Goal: Task Accomplishment & Management: Manage account settings

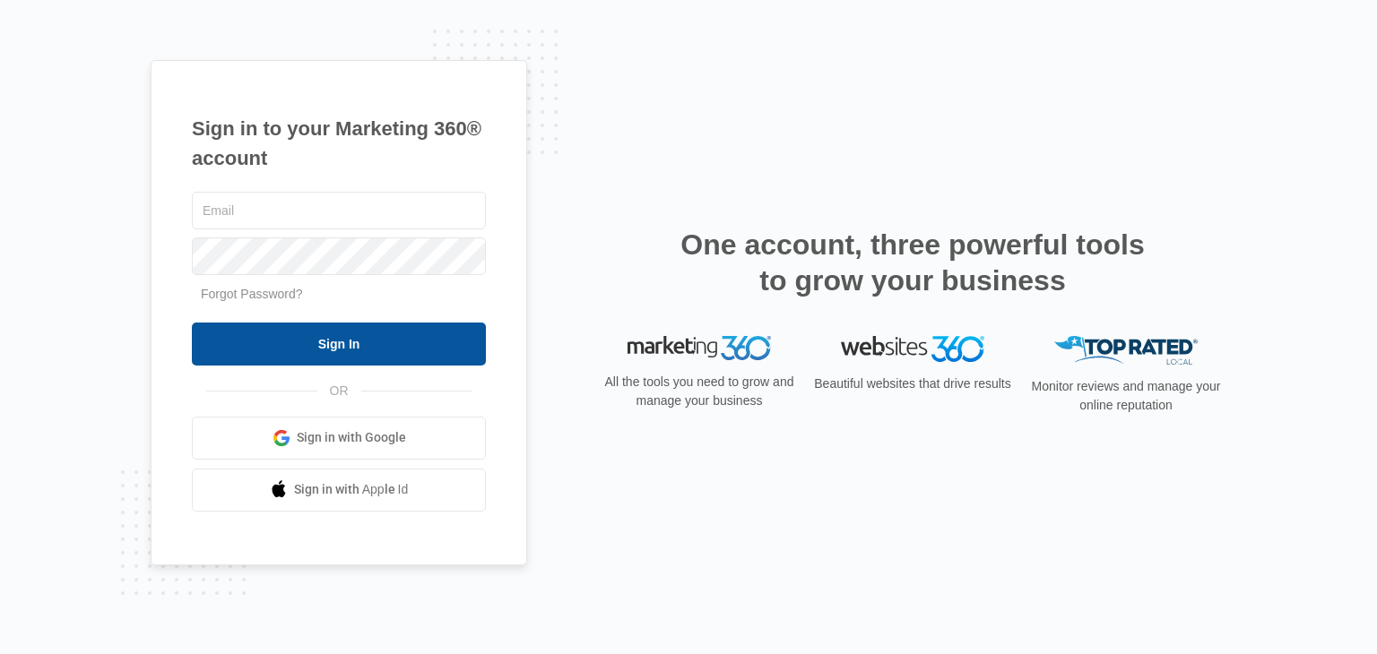
type input "[EMAIL_ADDRESS][DOMAIN_NAME]"
click at [366, 329] on input "Sign In" at bounding box center [339, 344] width 294 height 43
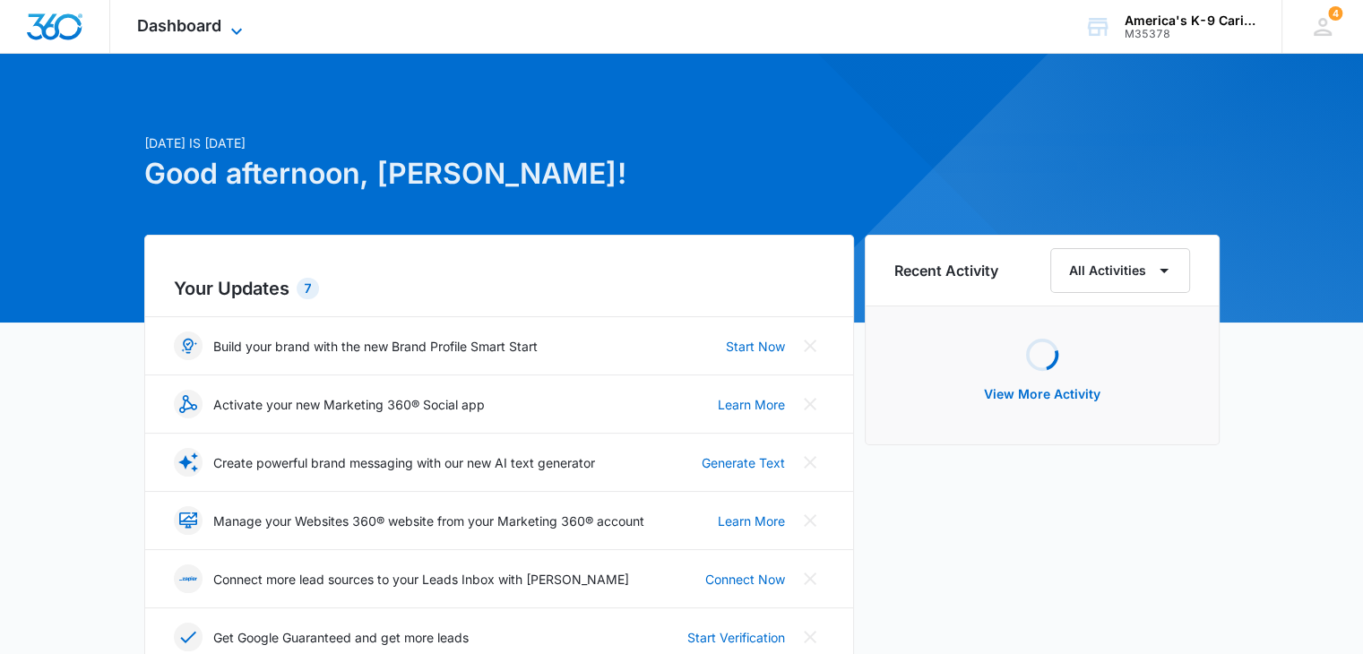
click at [234, 34] on icon at bounding box center [237, 32] width 22 height 22
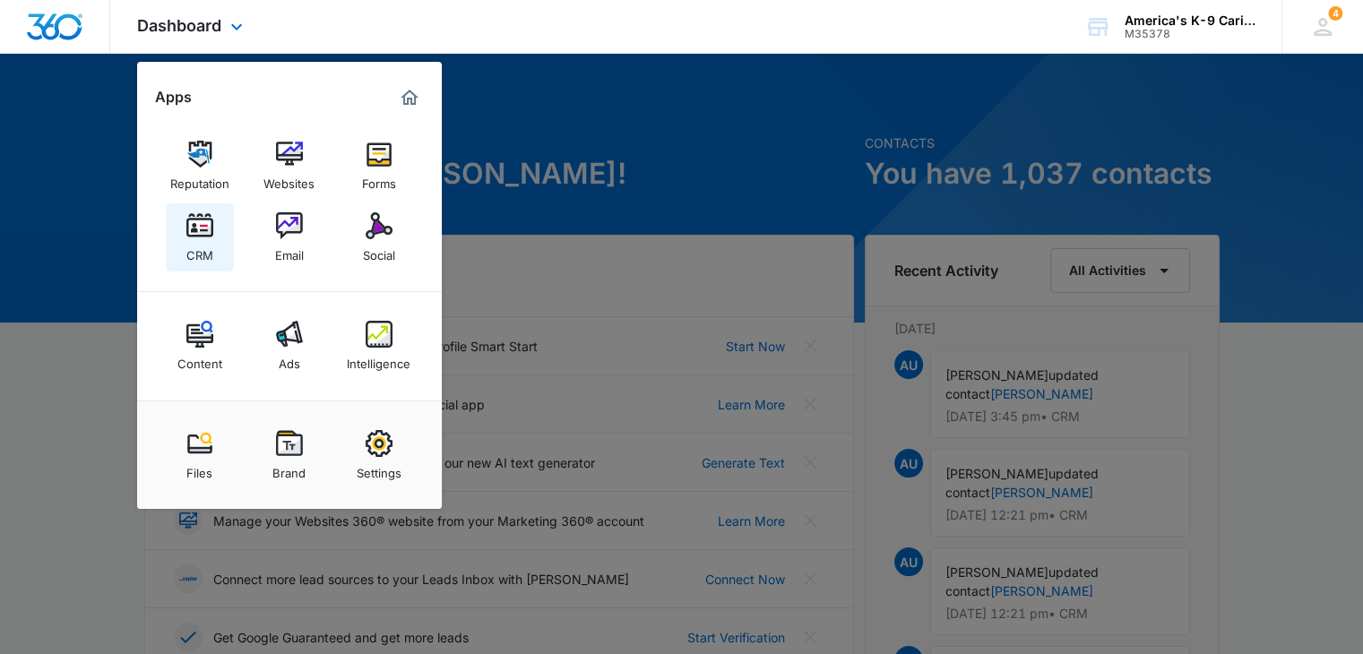
click at [208, 230] on img at bounding box center [199, 225] width 27 height 27
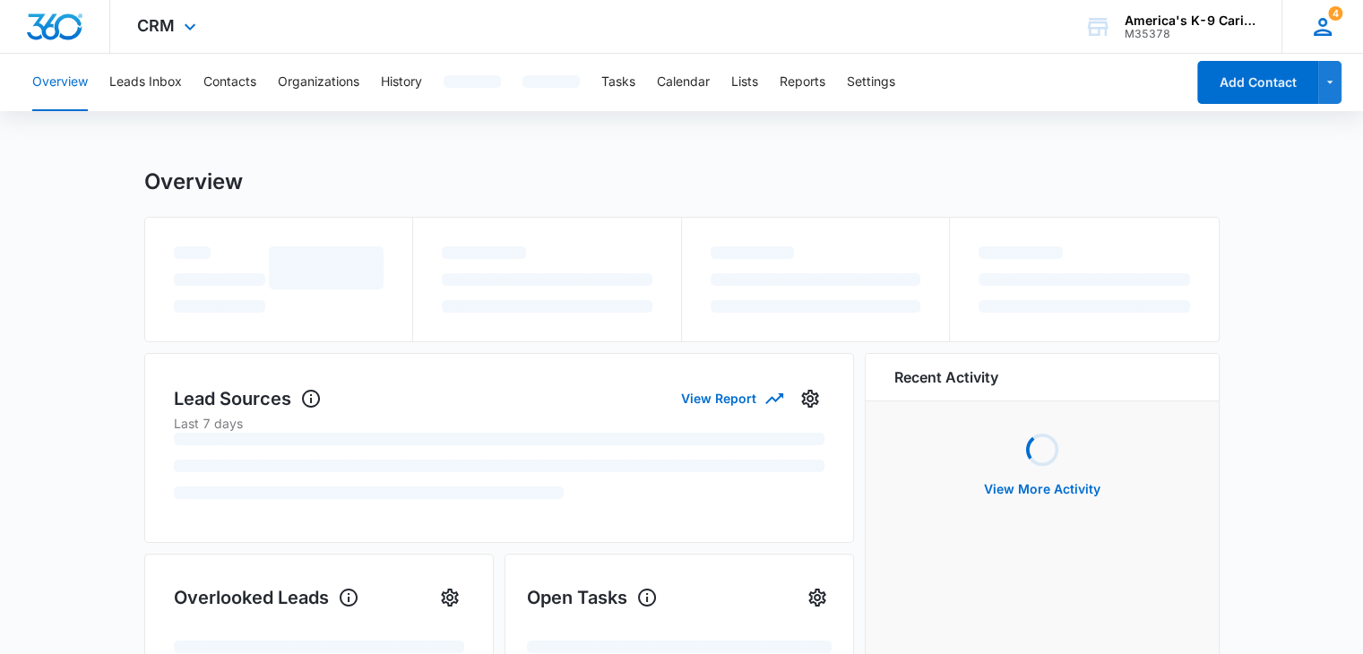
click at [1335, 27] on icon at bounding box center [1322, 26] width 27 height 27
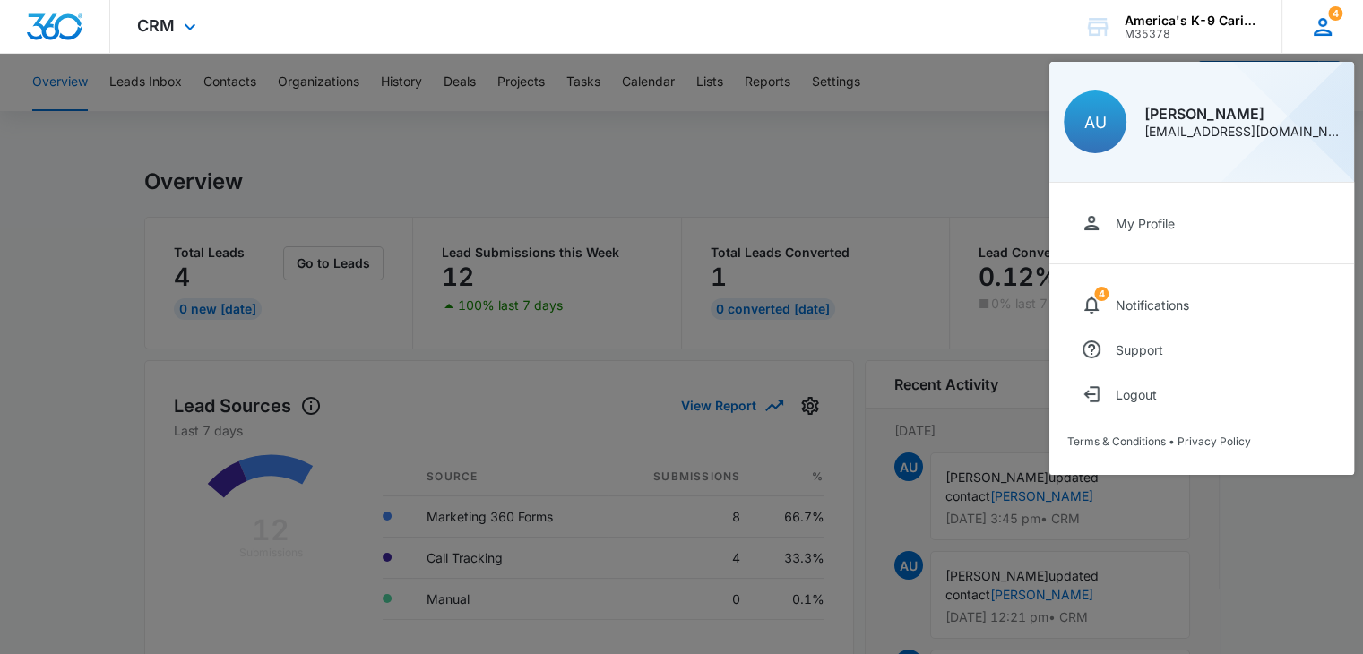
click at [1335, 27] on icon at bounding box center [1322, 26] width 27 height 27
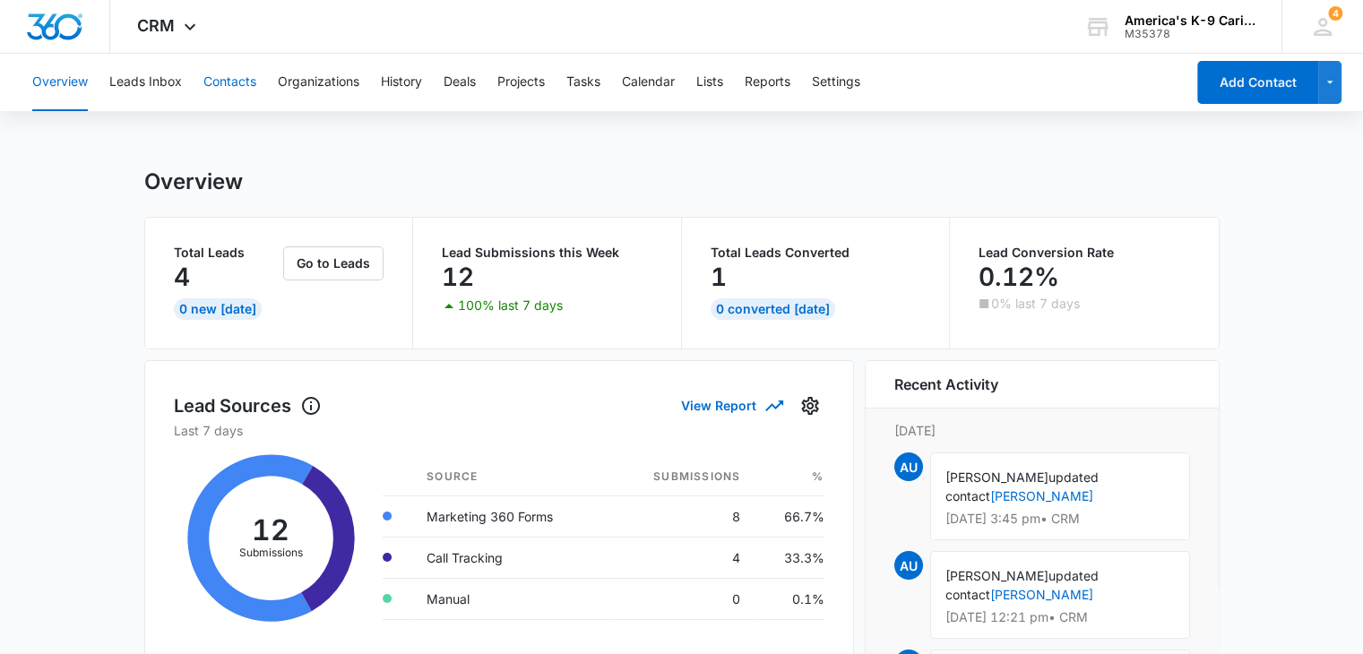
click at [244, 78] on button "Contacts" at bounding box center [229, 82] width 53 height 57
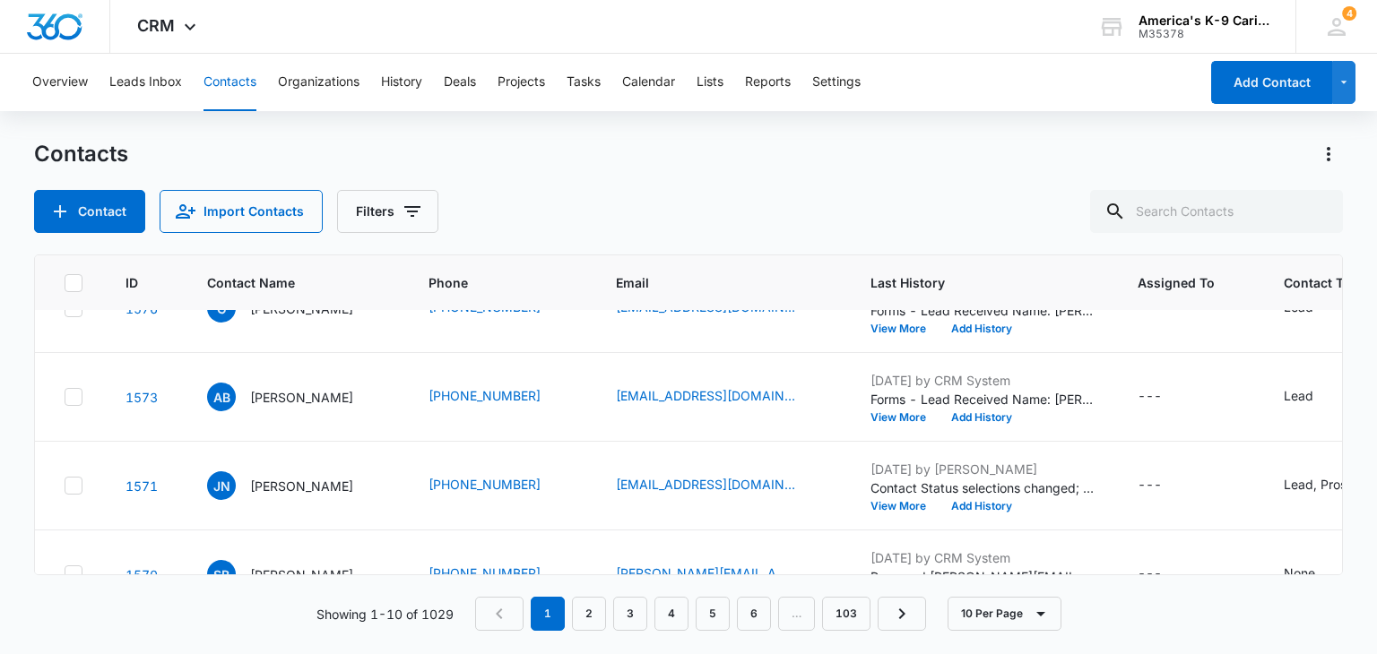
scroll to position [49, 0]
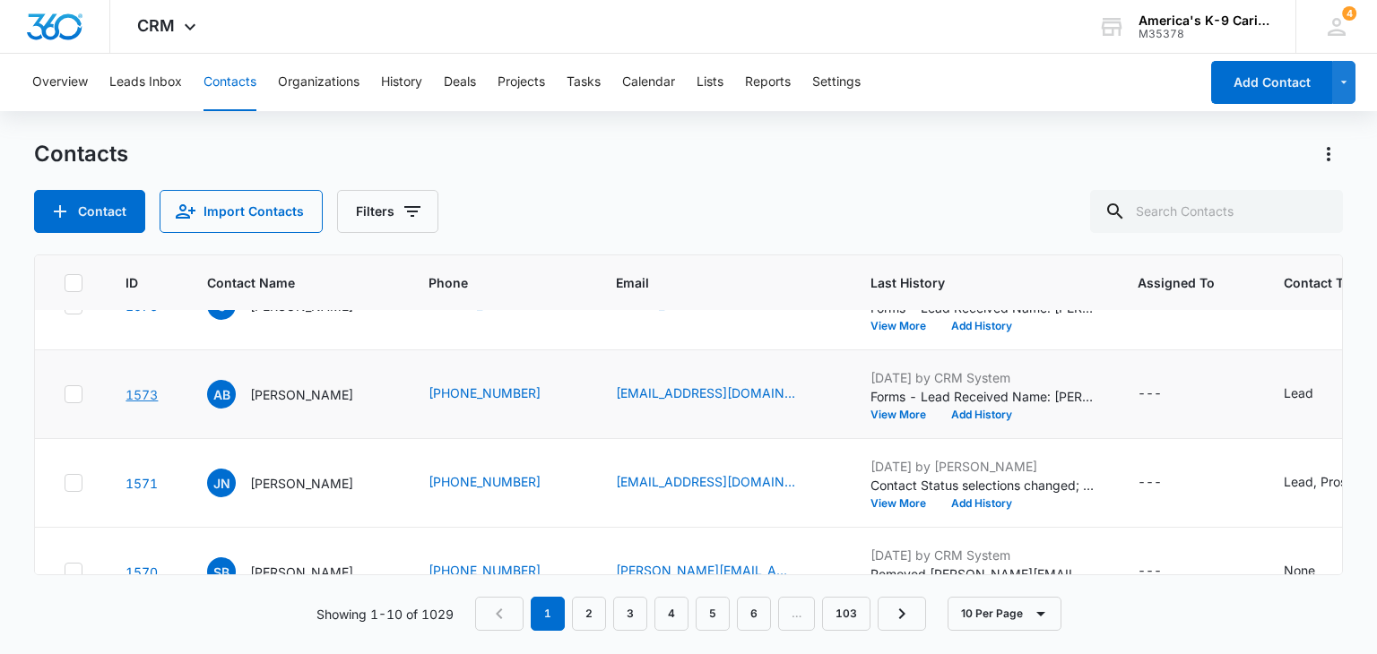
click at [154, 389] on link "1573" at bounding box center [141, 394] width 32 height 15
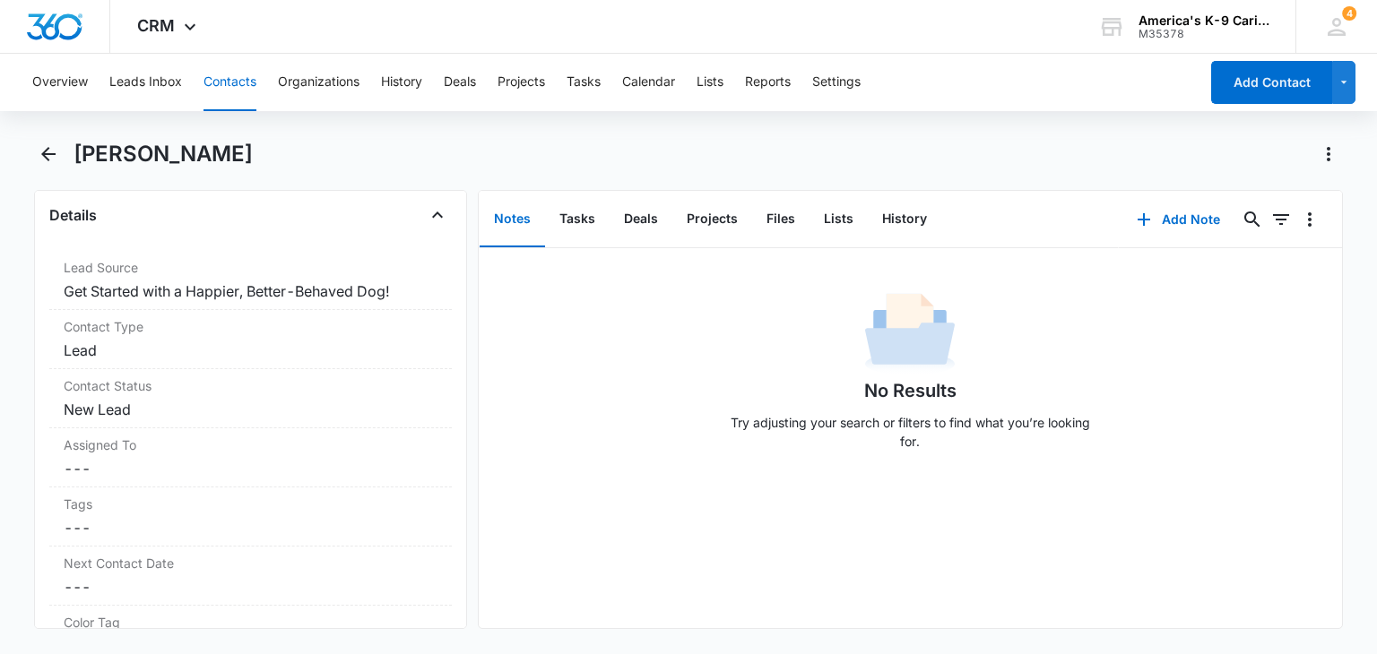
scroll to position [681, 0]
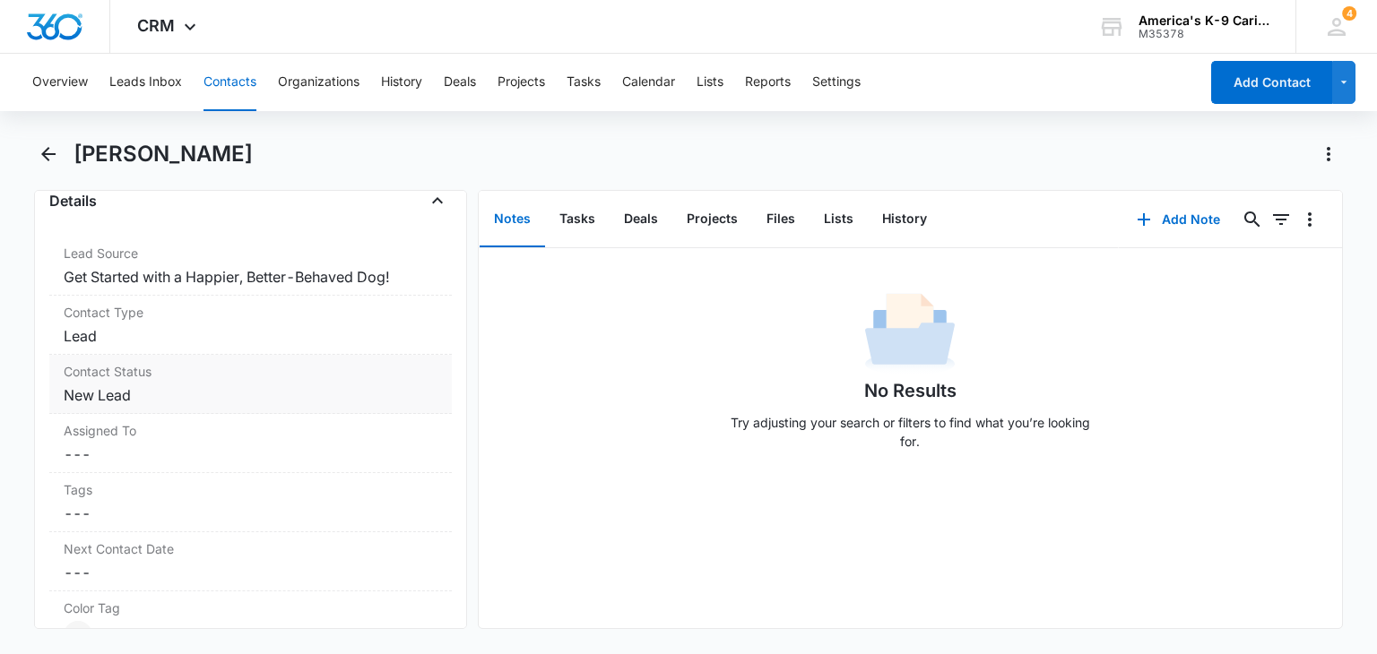
click at [358, 363] on label "Contact Status" at bounding box center [250, 371] width 373 height 19
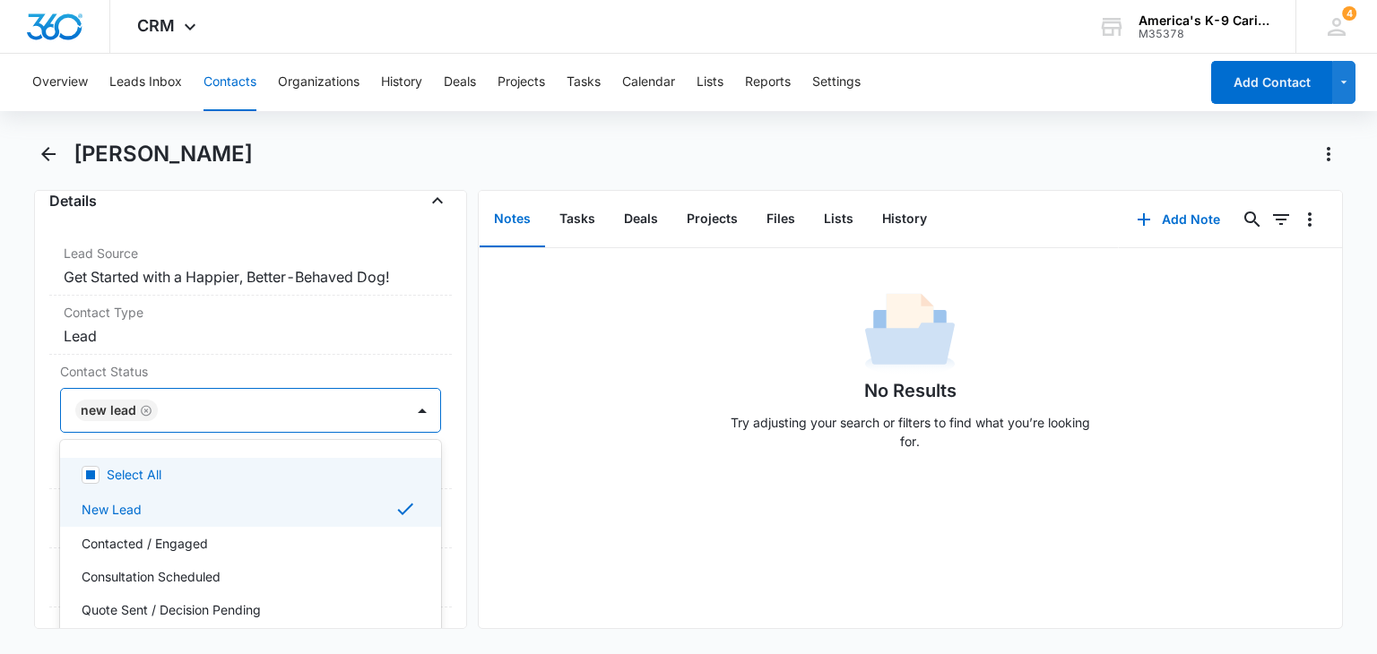
click at [410, 409] on div at bounding box center [422, 410] width 29 height 29
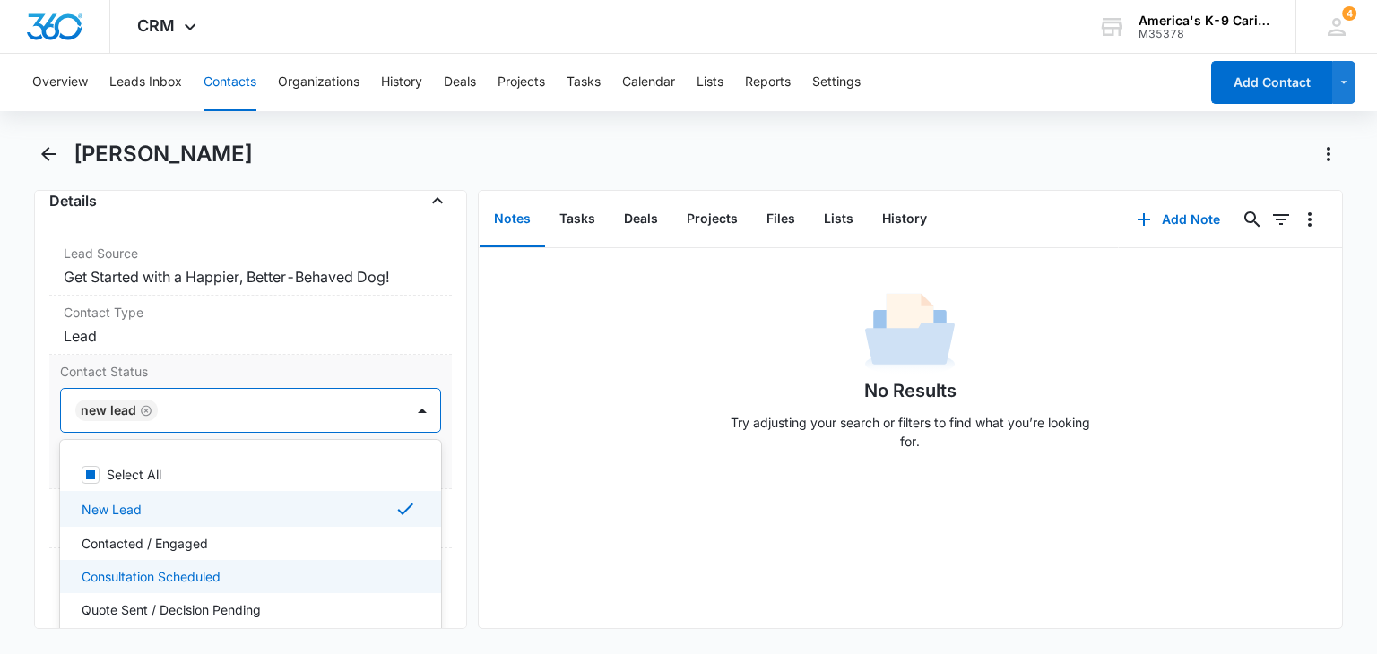
click at [315, 568] on div "Consultation Scheduled" at bounding box center [248, 576] width 333 height 19
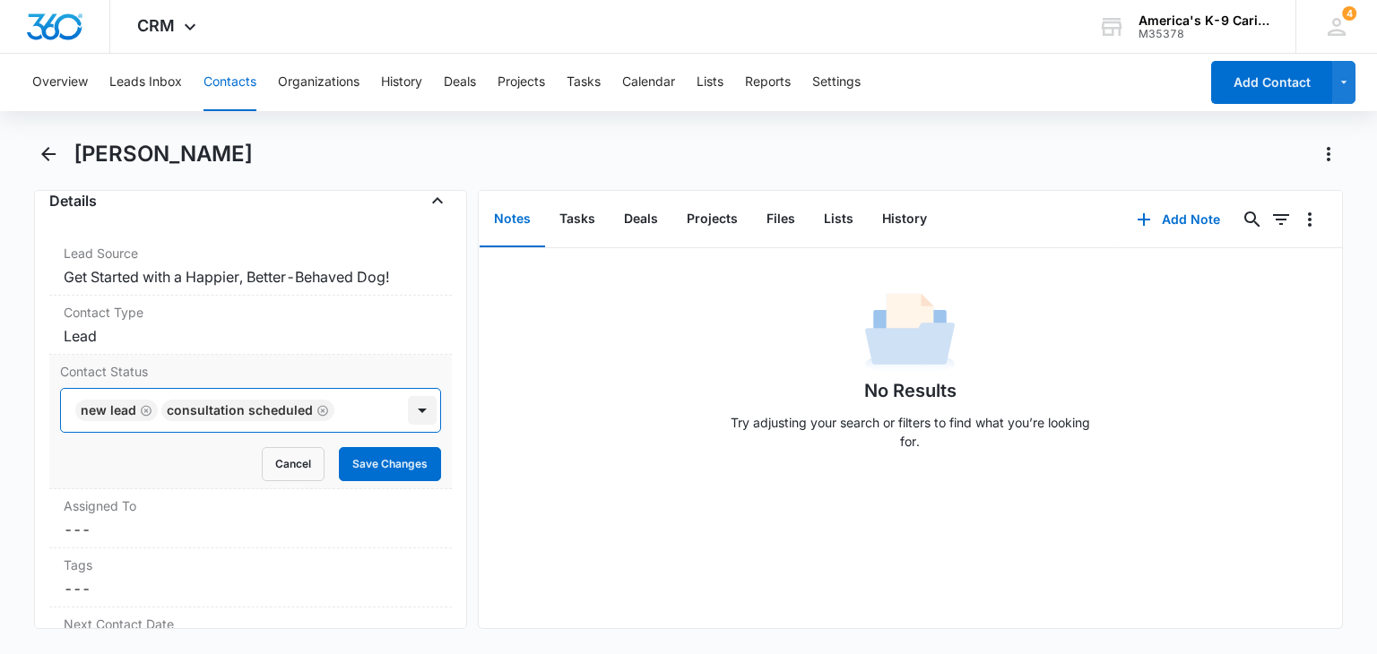
click at [413, 403] on div at bounding box center [422, 410] width 29 height 29
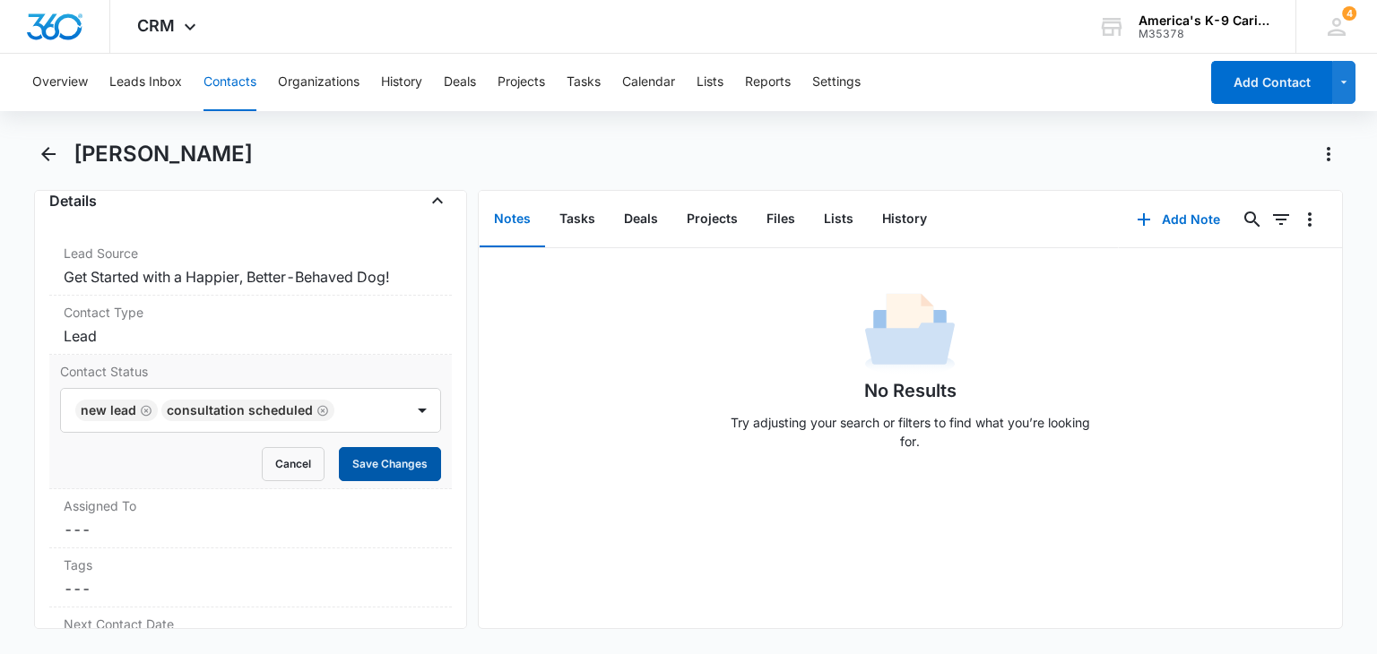
click at [402, 457] on button "Save Changes" at bounding box center [390, 464] width 102 height 34
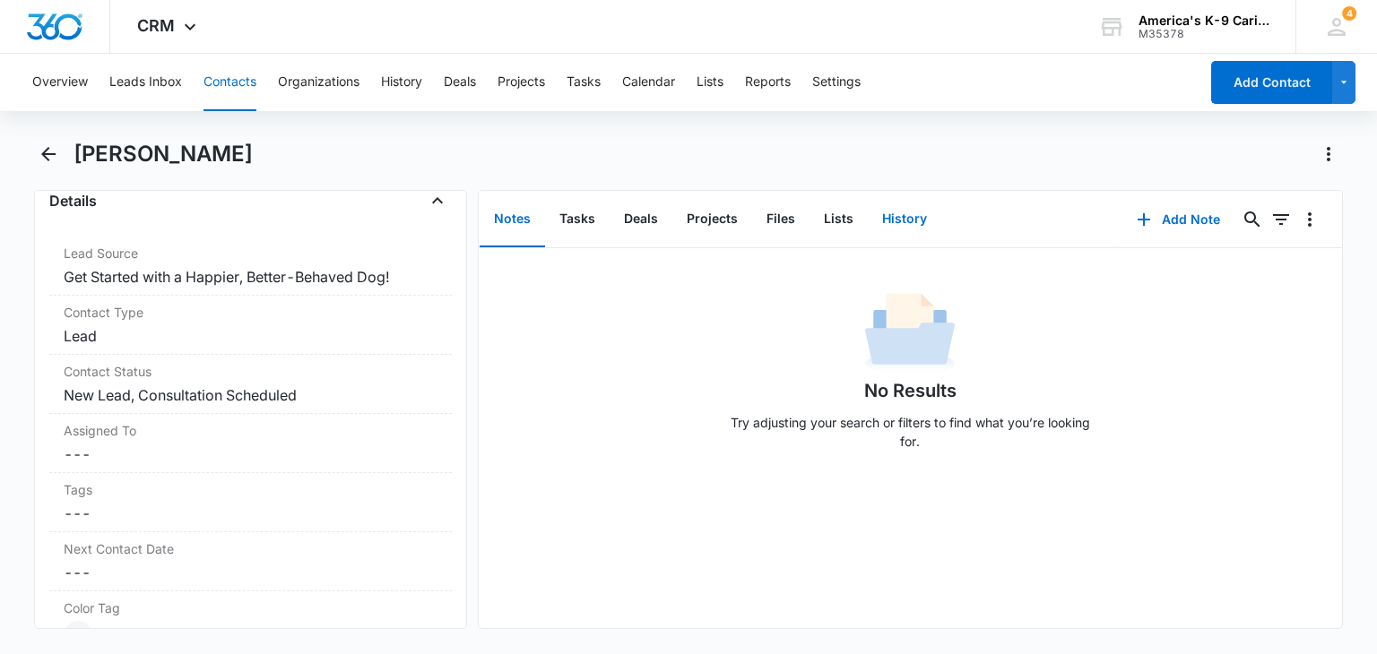
click at [889, 229] on button "History" at bounding box center [904, 220] width 73 height 56
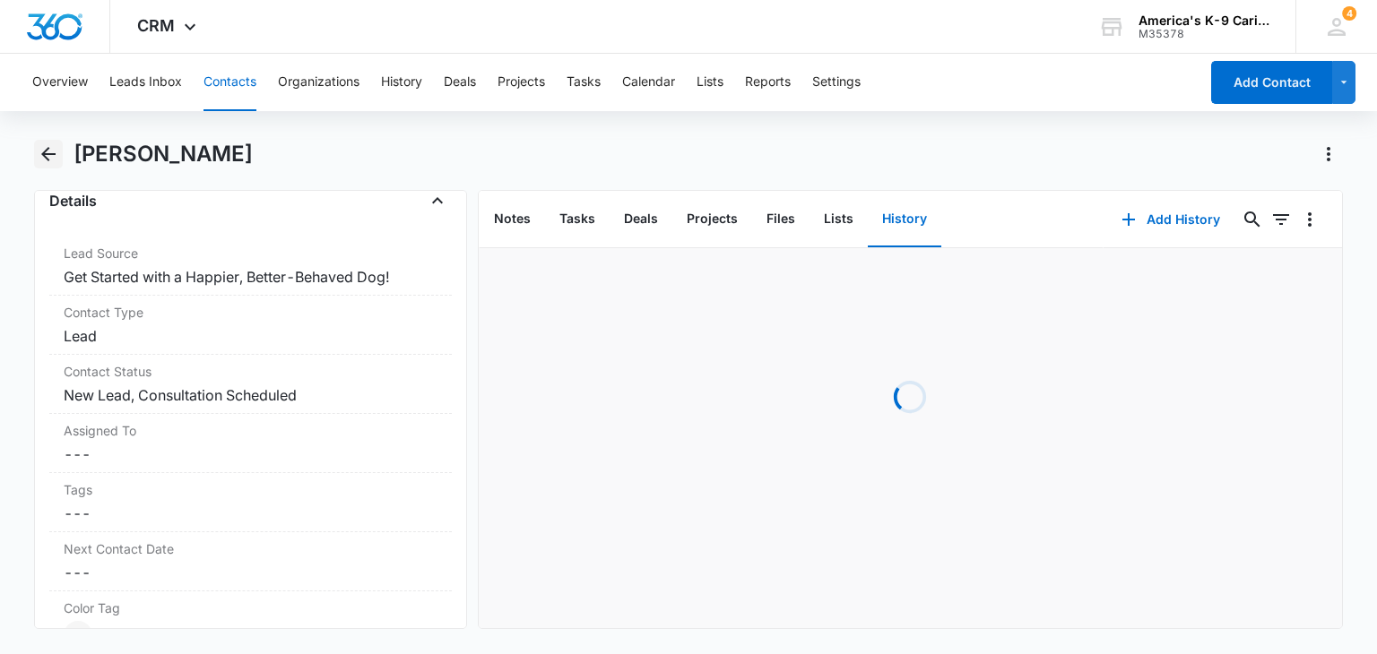
click at [49, 151] on icon "Back" at bounding box center [49, 154] width 22 height 22
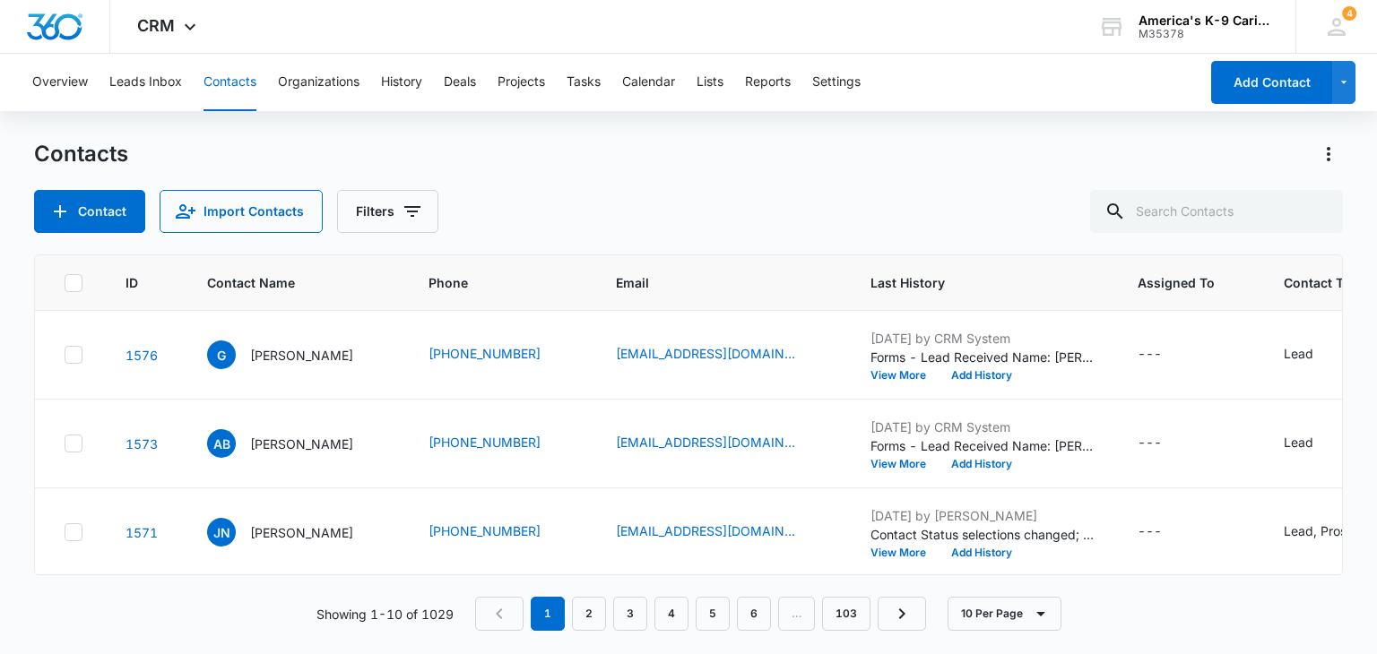
scroll to position [49, 0]
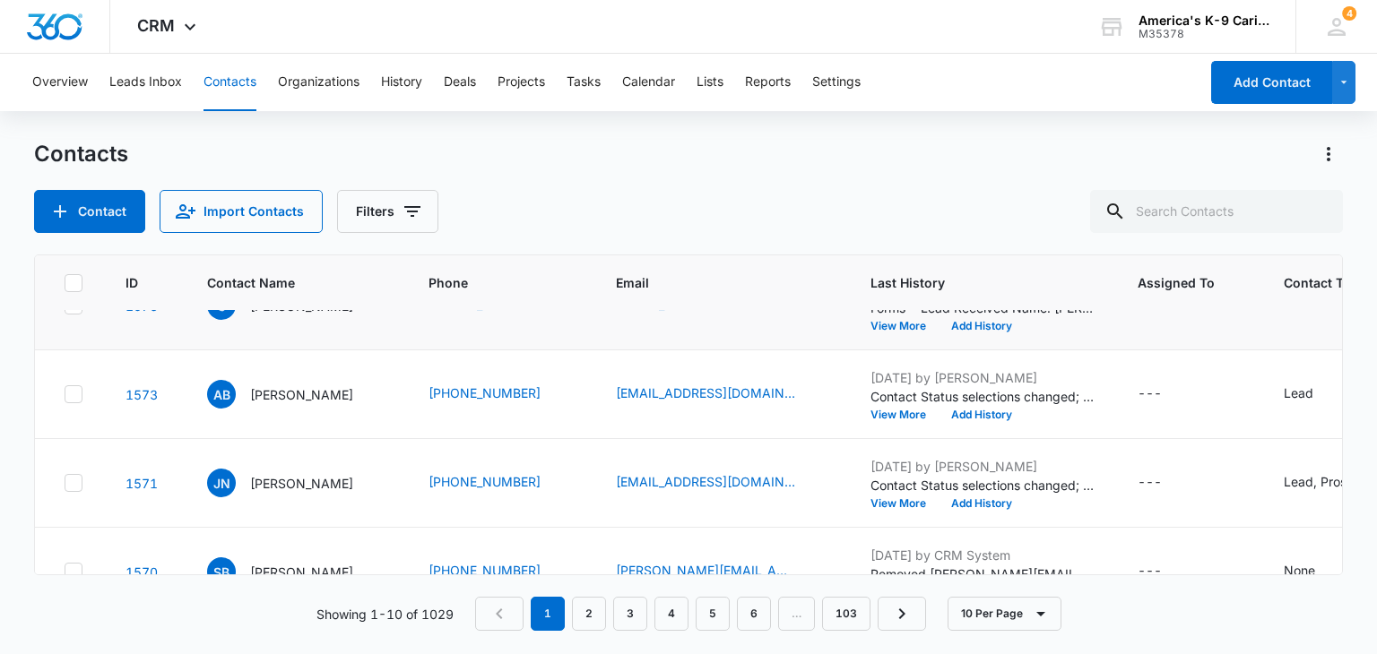
click at [173, 324] on td "1576" at bounding box center [145, 306] width 82 height 89
drag, startPoint x: 1333, startPoint y: 333, endPoint x: 1333, endPoint y: 322, distance: 11.7
click at [1333, 322] on main "Contacts Contact Import Contacts Filters ID Contact Name Phone Email Last Histo…" at bounding box center [688, 396] width 1377 height 513
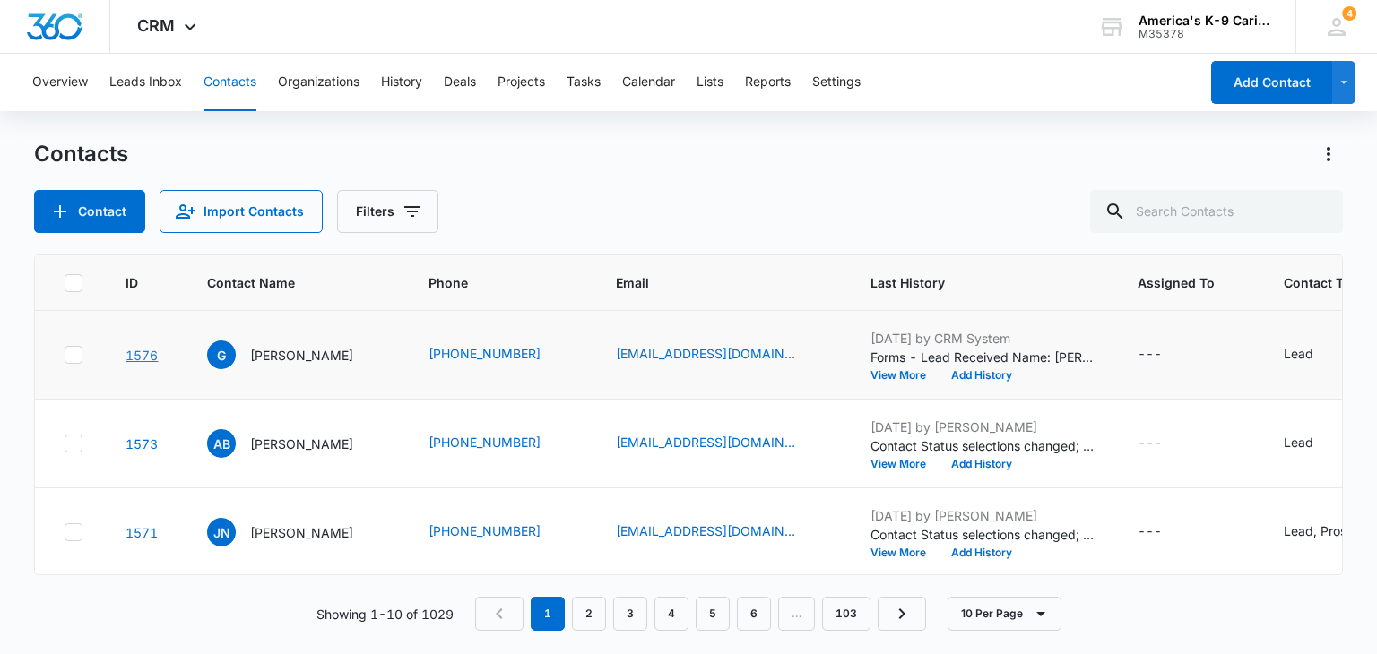
click at [145, 351] on link "1576" at bounding box center [141, 355] width 32 height 15
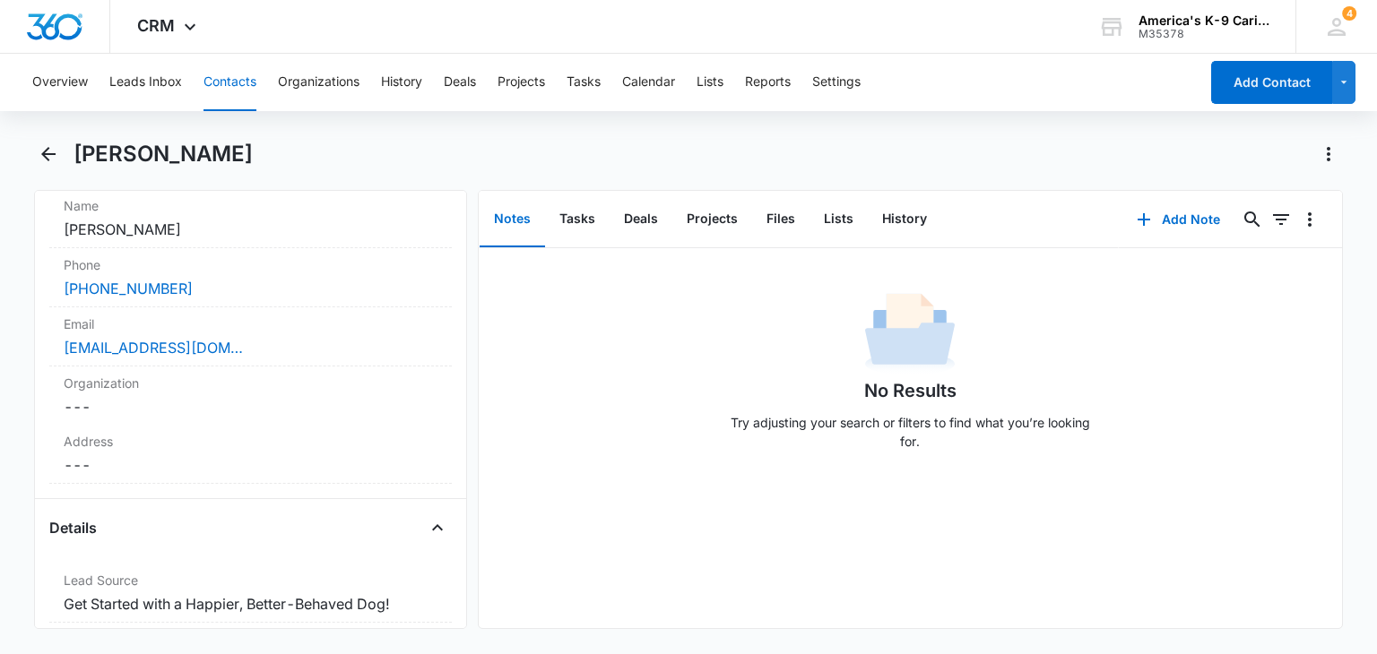
scroll to position [372, 0]
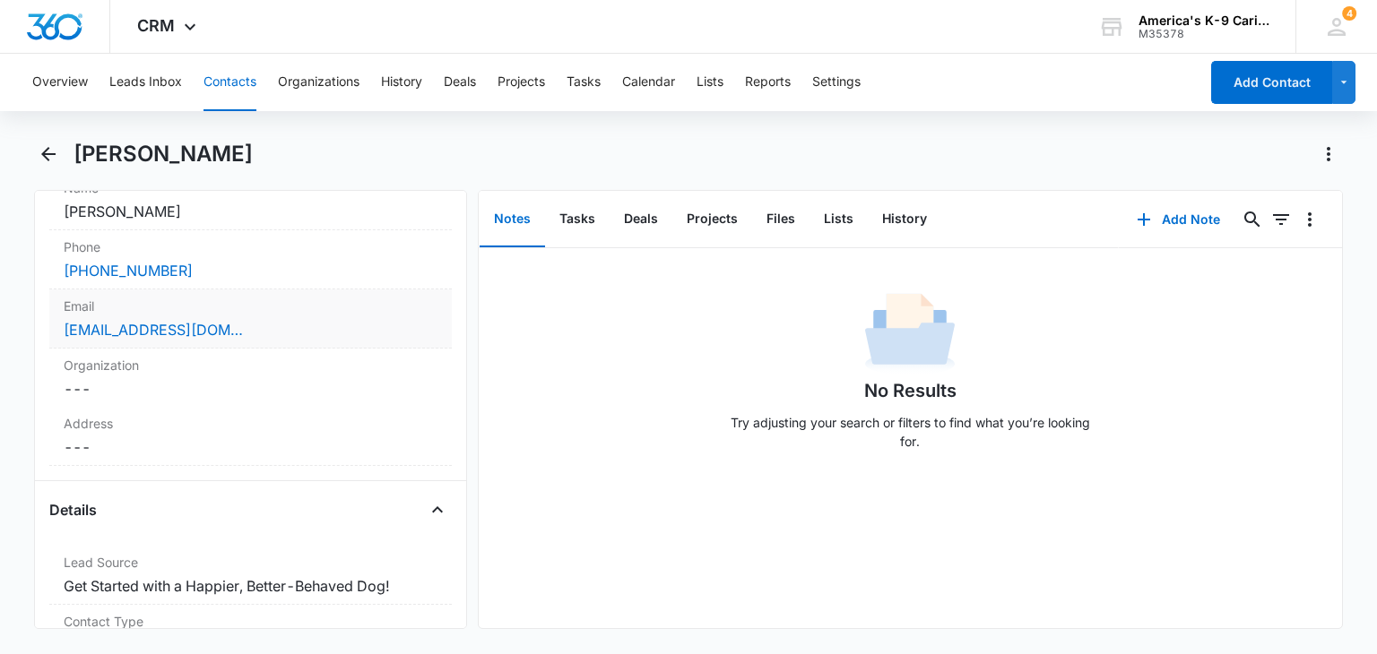
drag, startPoint x: 457, startPoint y: 297, endPoint x: 418, endPoint y: 307, distance: 40.6
click at [418, 307] on label "Email" at bounding box center [250, 306] width 373 height 19
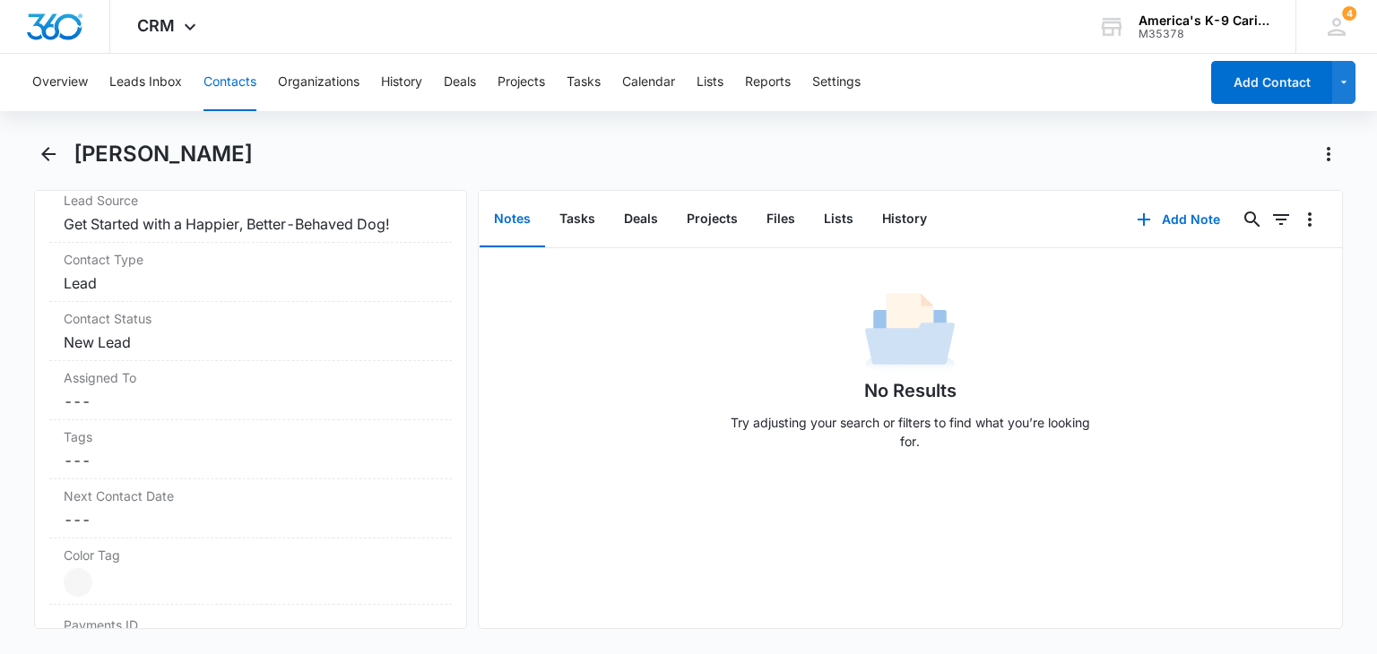
scroll to position [890, 0]
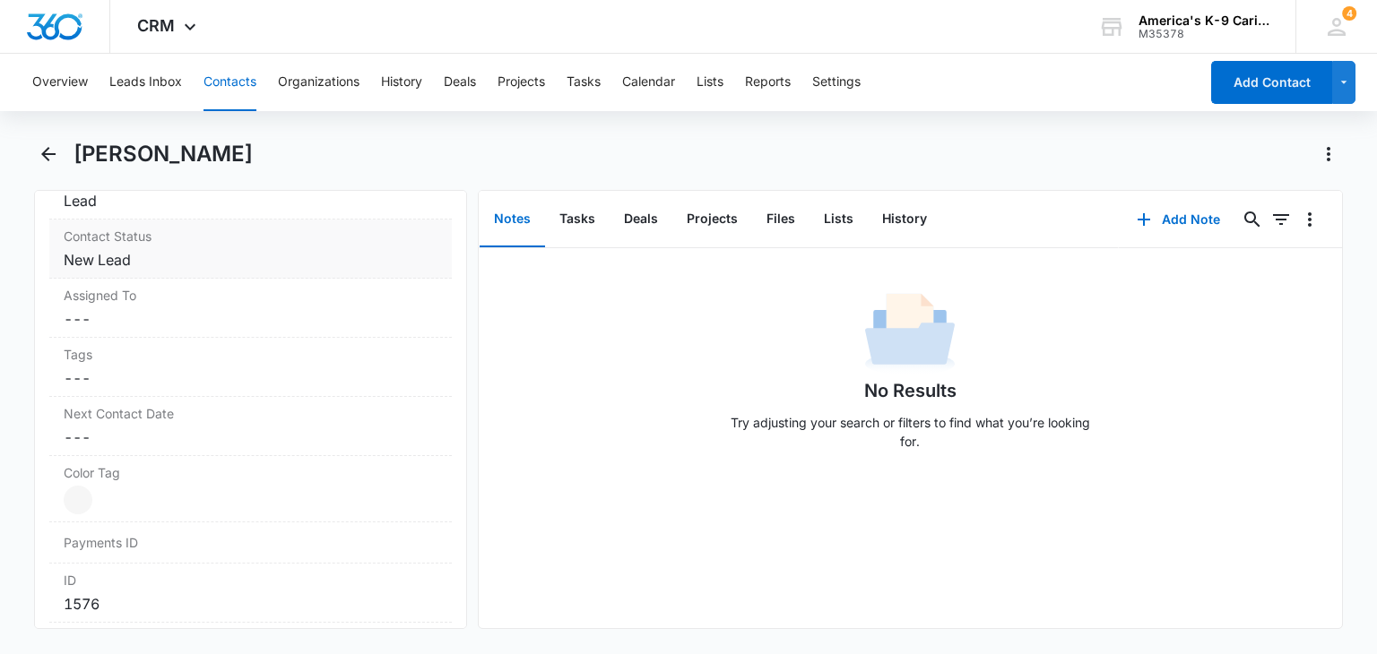
click at [373, 258] on dd "Cancel Save Changes New Lead" at bounding box center [250, 260] width 373 height 22
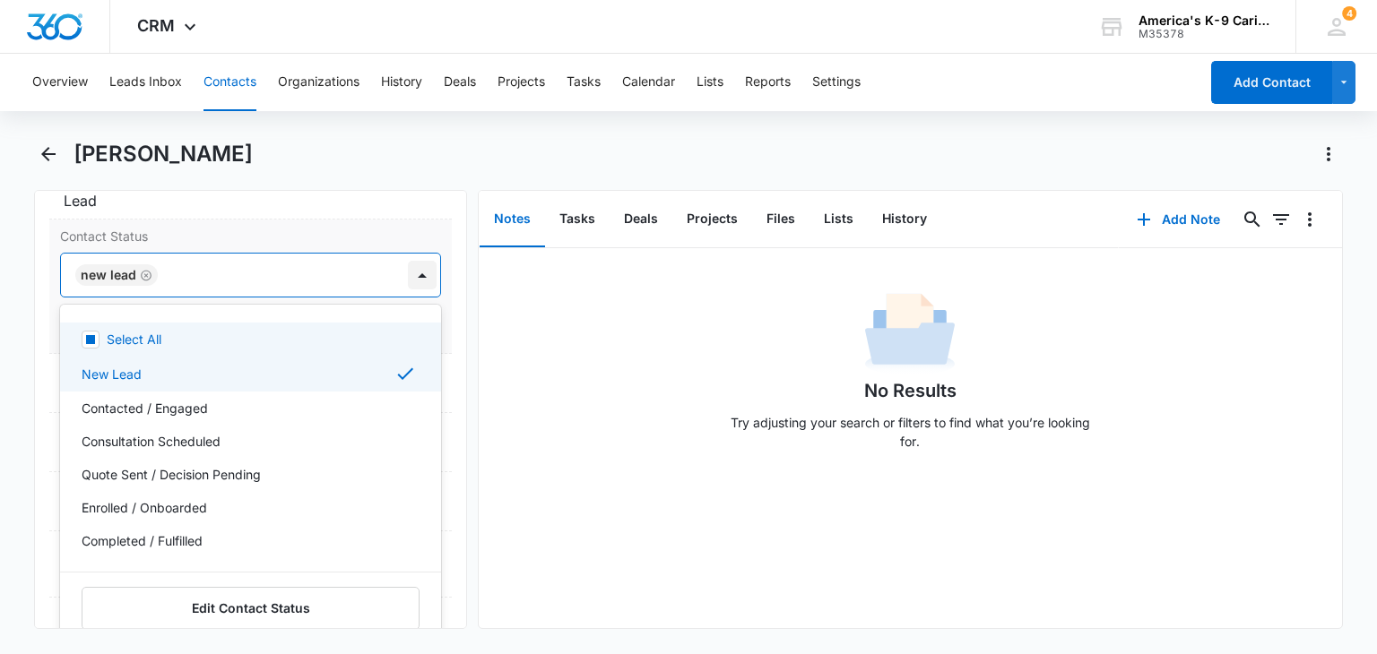
click at [409, 272] on div at bounding box center [422, 275] width 29 height 29
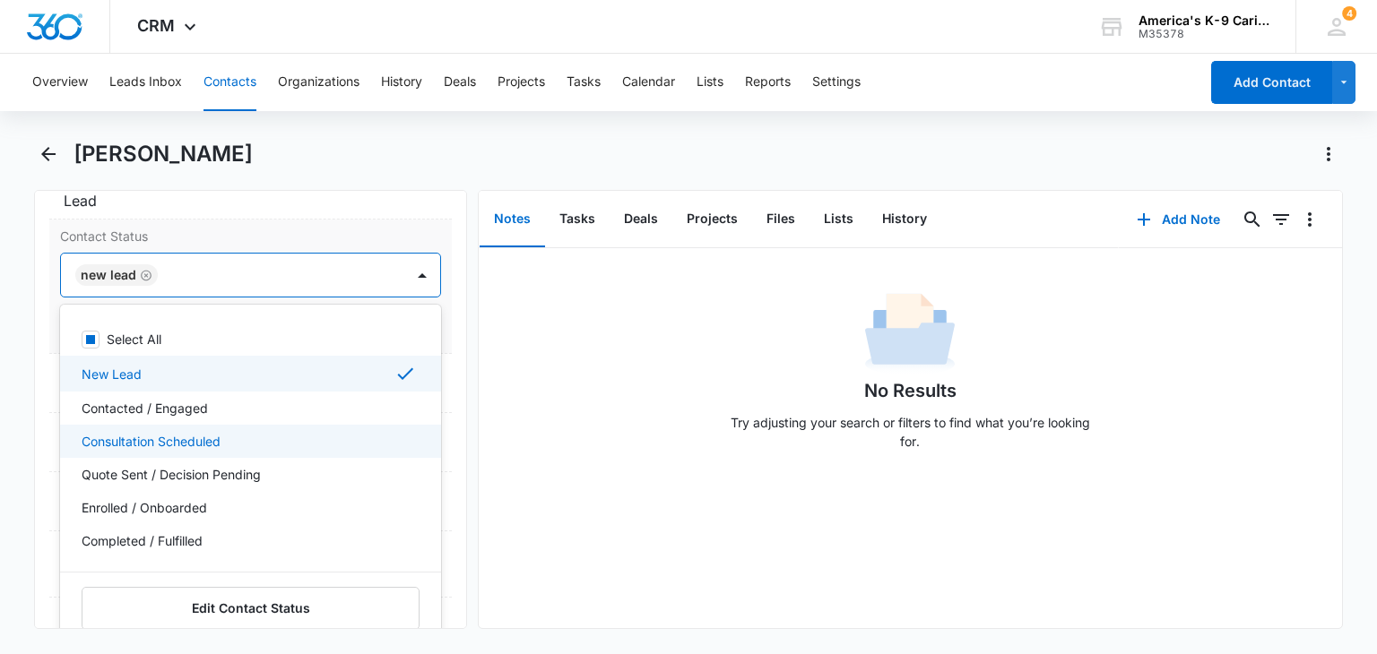
click at [304, 435] on div "Consultation Scheduled" at bounding box center [248, 441] width 333 height 19
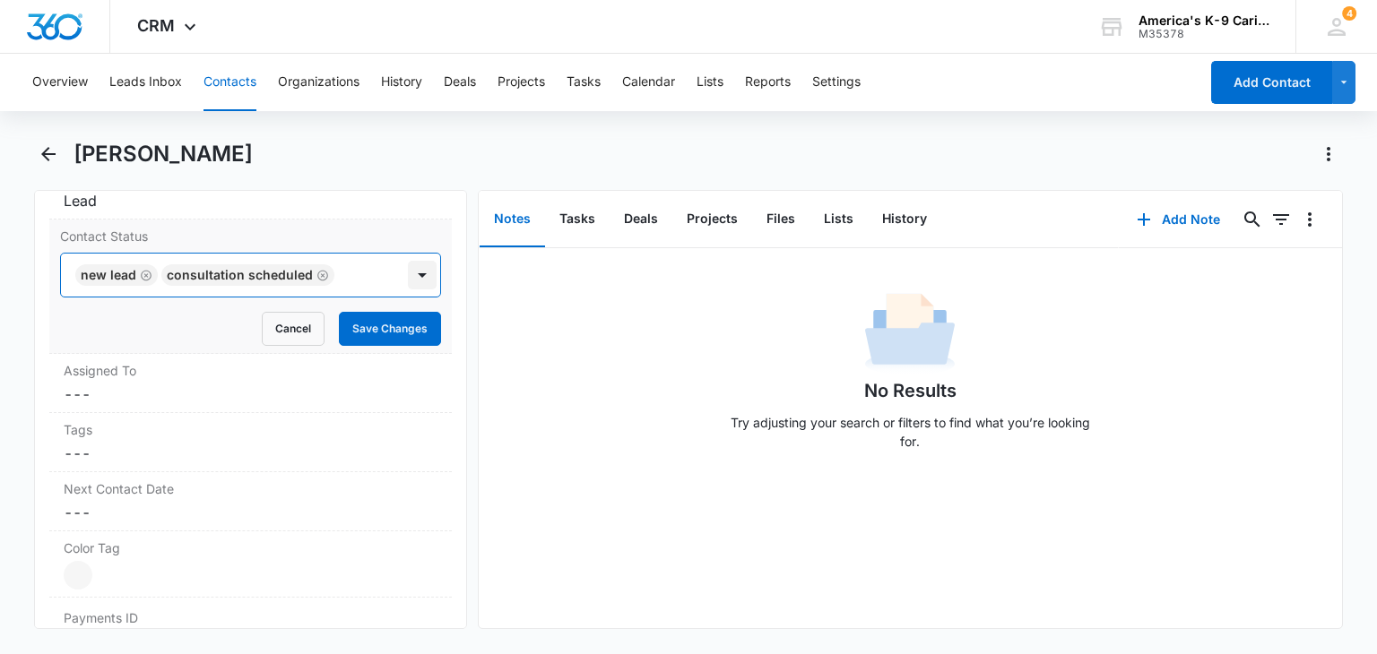
click at [408, 281] on div at bounding box center [422, 275] width 29 height 29
click at [391, 319] on button "Save Changes" at bounding box center [390, 329] width 102 height 34
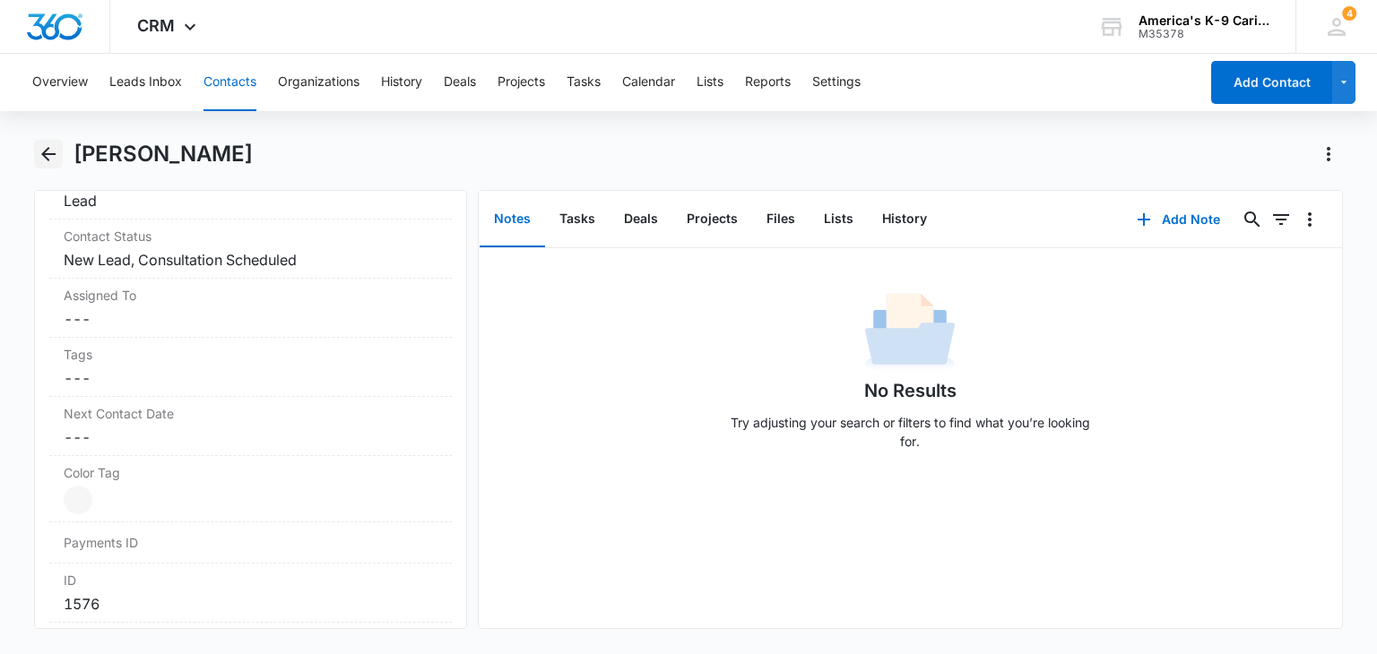
click at [55, 155] on icon "Back" at bounding box center [49, 154] width 22 height 22
